Goal: Navigation & Orientation: Find specific page/section

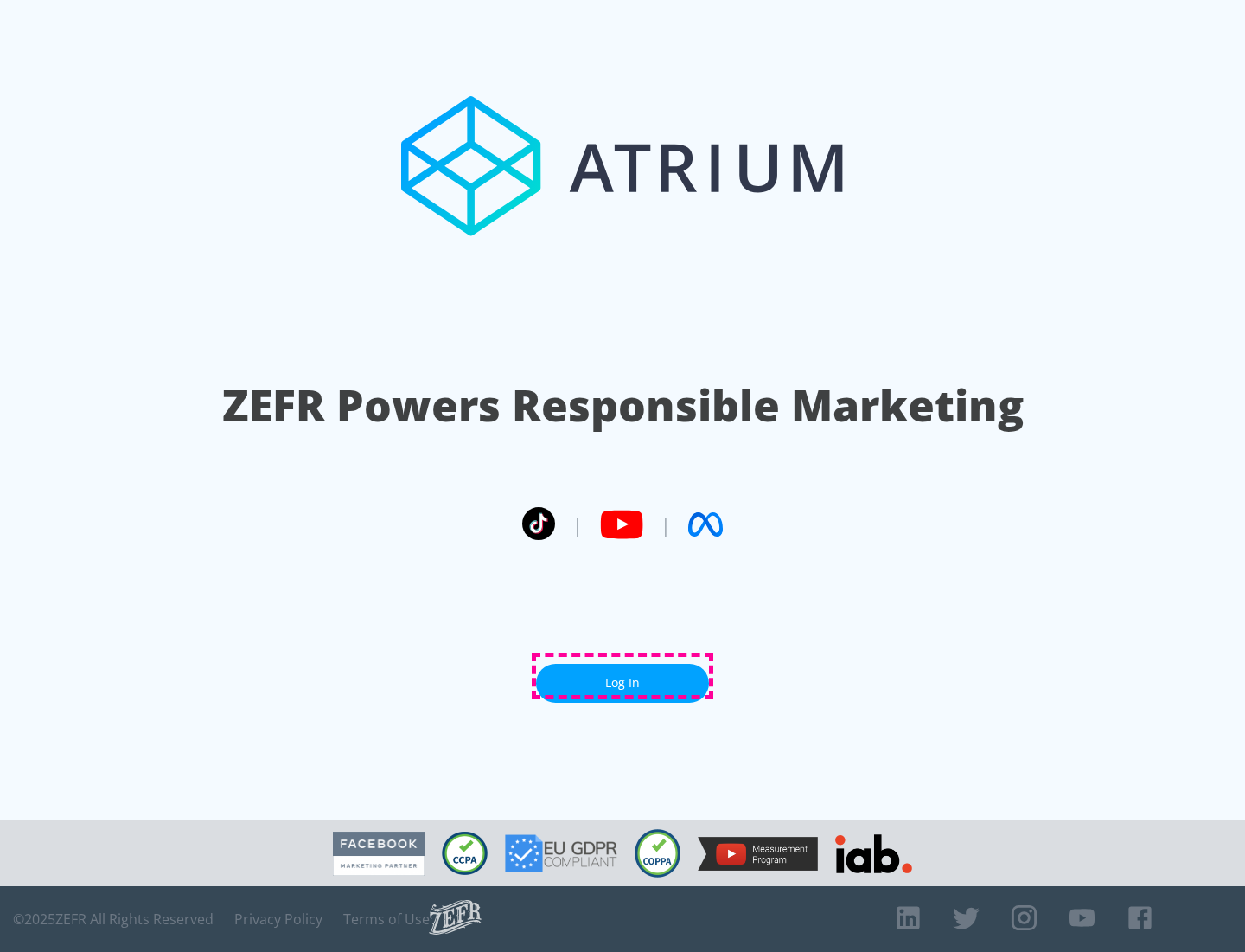
click at [622, 675] on link "Log In" at bounding box center [622, 683] width 173 height 39
